Goal: Information Seeking & Learning: Learn about a topic

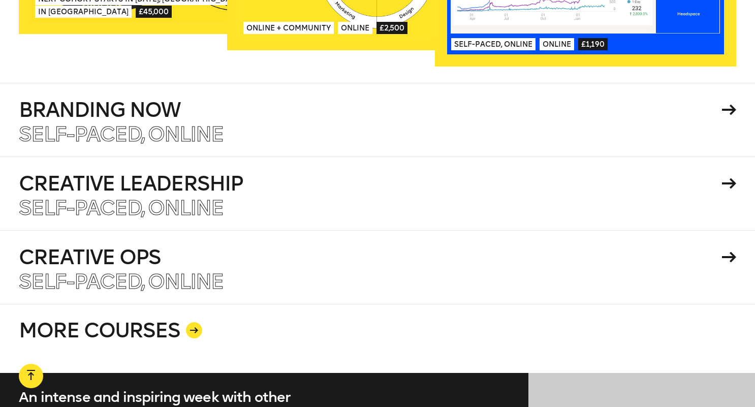
scroll to position [1767, 0]
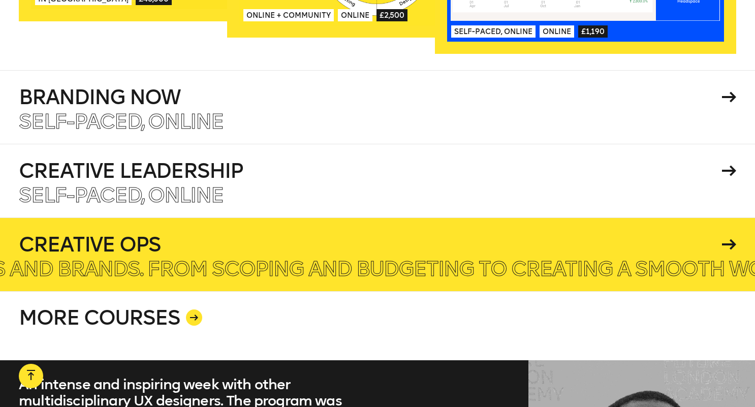
click at [125, 258] on p "An in-depth Project Management course for agencies and brands. From scoping and…" at bounding box center [523, 268] width 2268 height 20
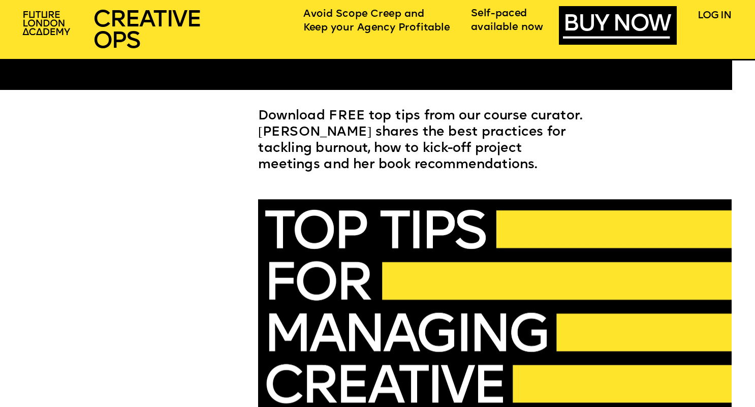
scroll to position [2411, 0]
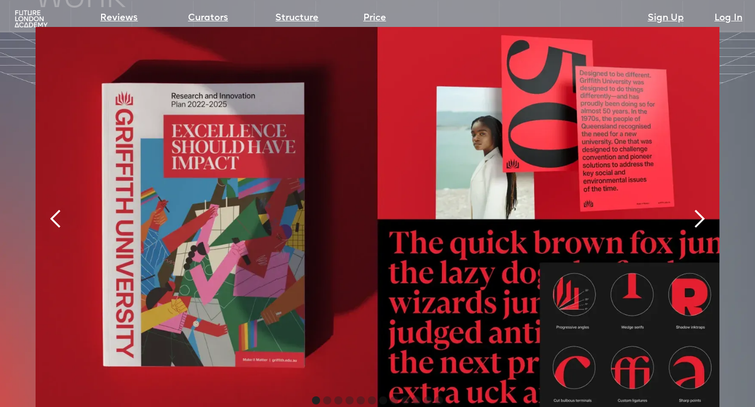
scroll to position [2151, 0]
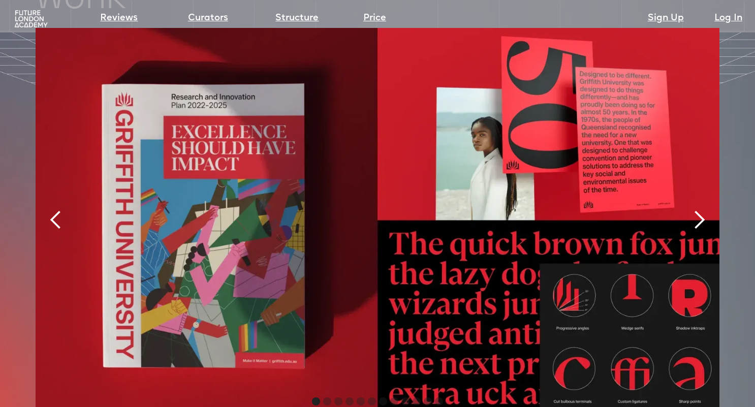
click at [701, 210] on div "next slide" at bounding box center [699, 220] width 20 height 20
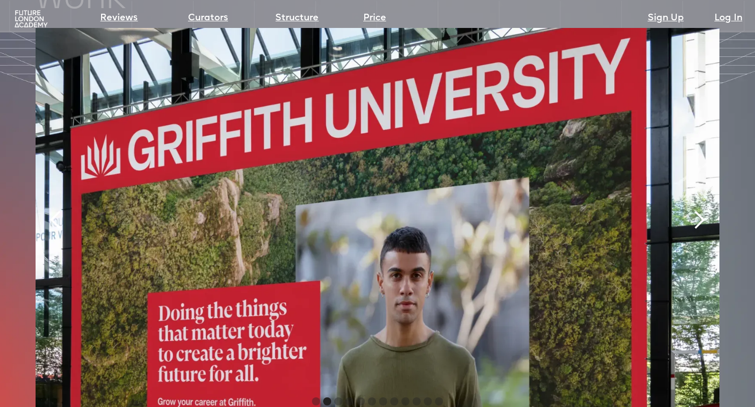
click at [701, 210] on div "next slide" at bounding box center [699, 220] width 20 height 20
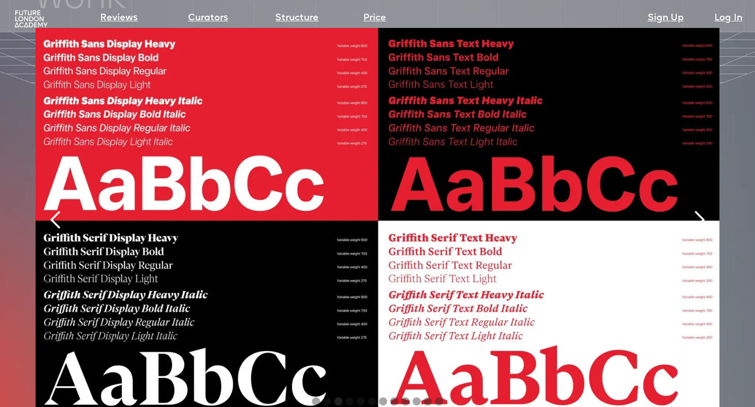
click at [701, 210] on div "next slide" at bounding box center [699, 220] width 20 height 20
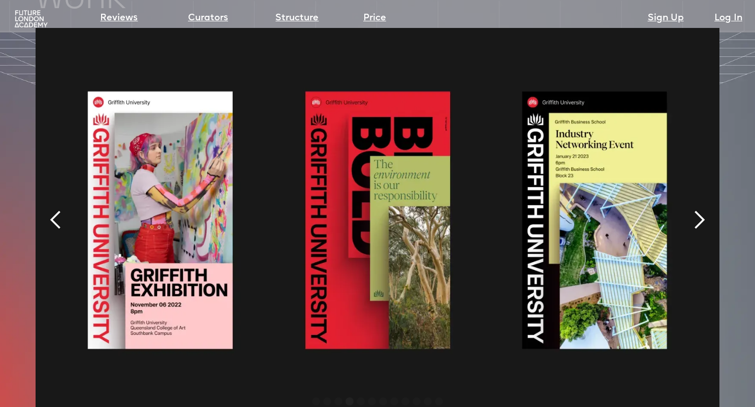
click at [701, 210] on div "next slide" at bounding box center [699, 220] width 20 height 20
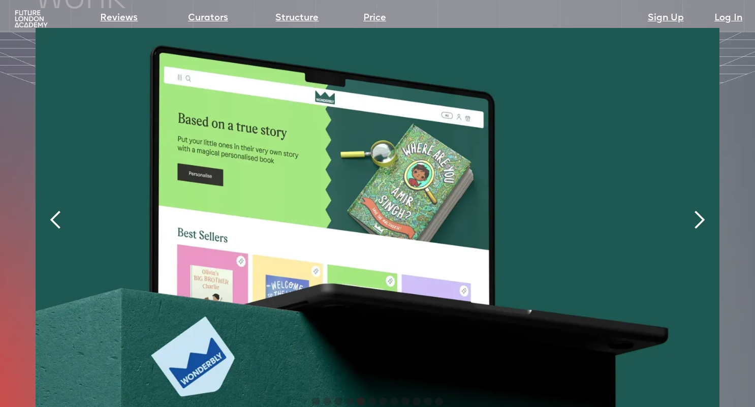
click at [701, 210] on div "next slide" at bounding box center [699, 220] width 20 height 20
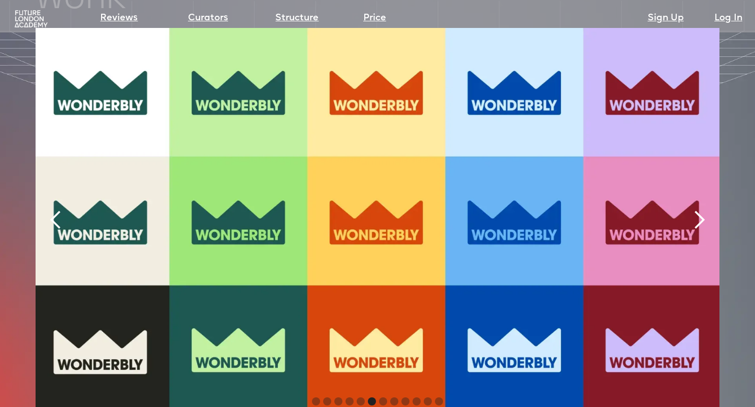
click at [701, 210] on div "next slide" at bounding box center [699, 220] width 20 height 20
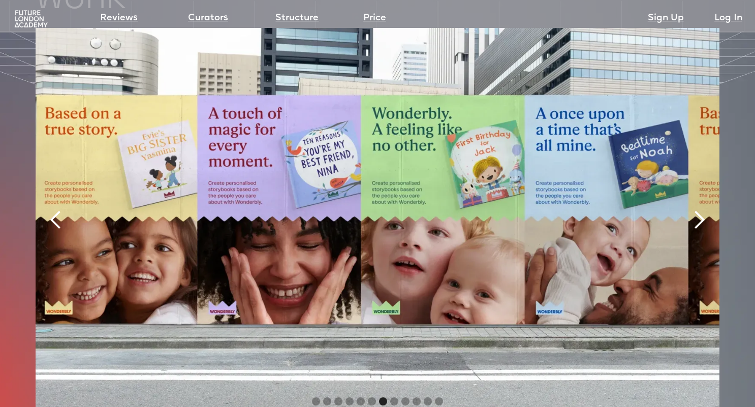
click at [701, 210] on div "next slide" at bounding box center [699, 220] width 20 height 20
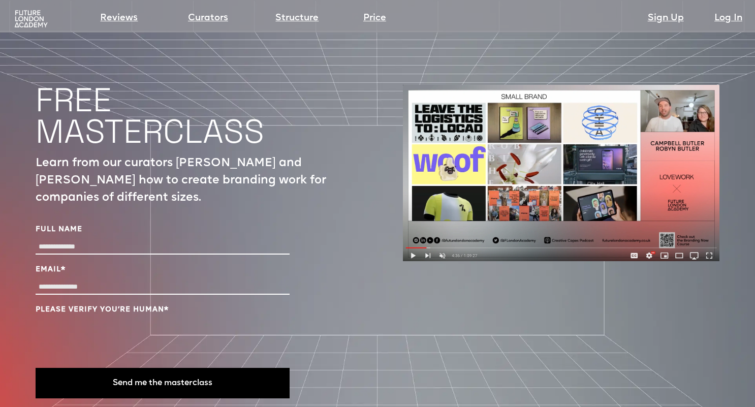
scroll to position [3359, 0]
